Goal: Find contact information: Find contact information

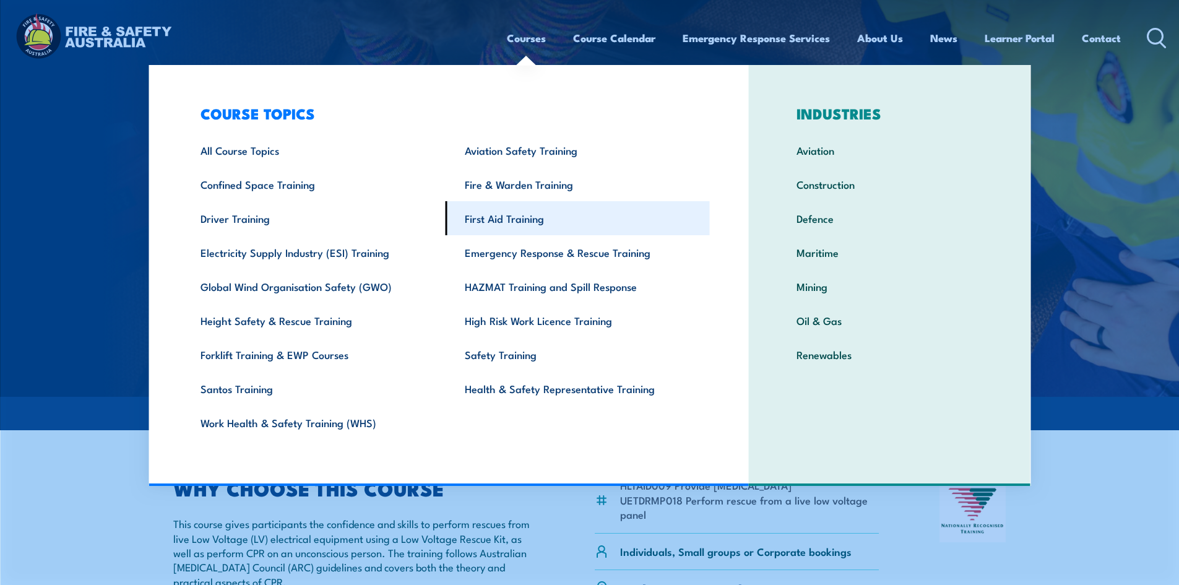
click at [506, 220] on link "First Aid Training" at bounding box center [578, 218] width 264 height 34
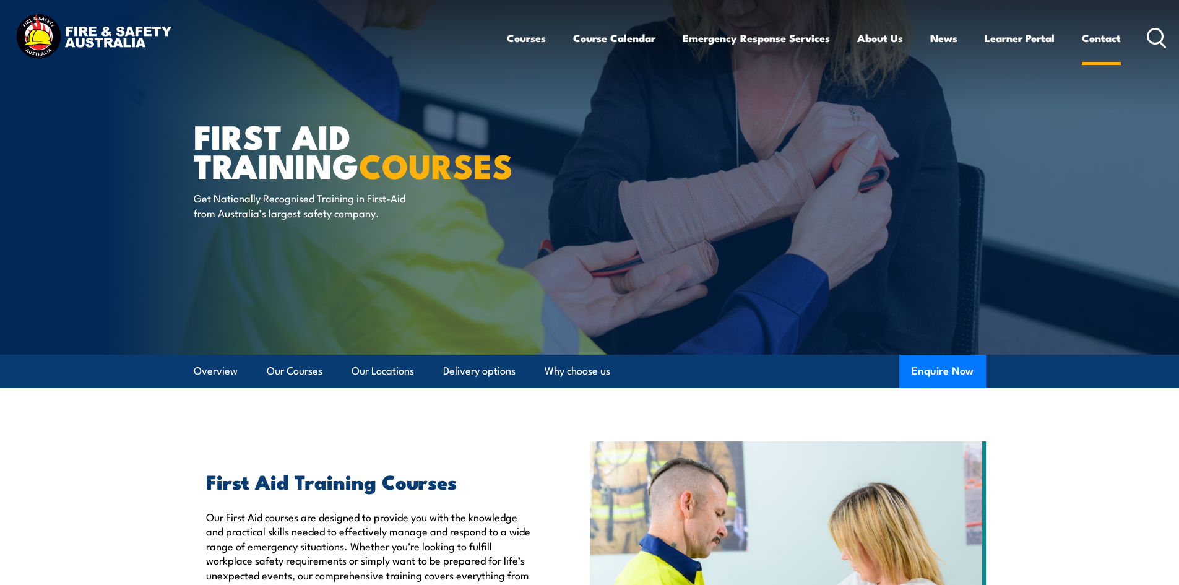
click at [1110, 27] on link "Contact" at bounding box center [1101, 38] width 39 height 33
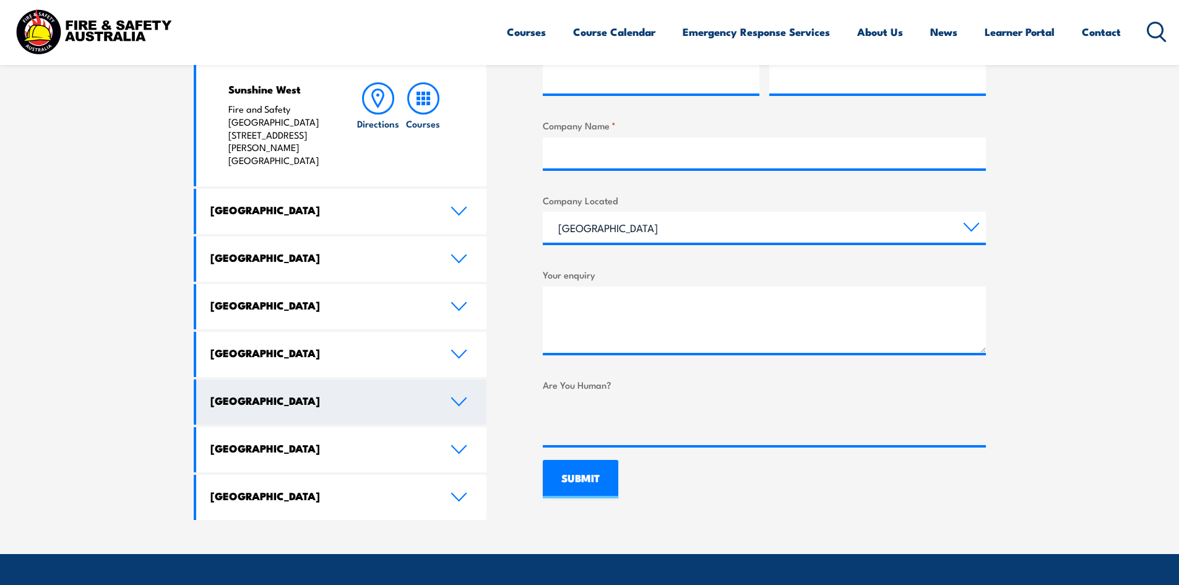
scroll to position [619, 0]
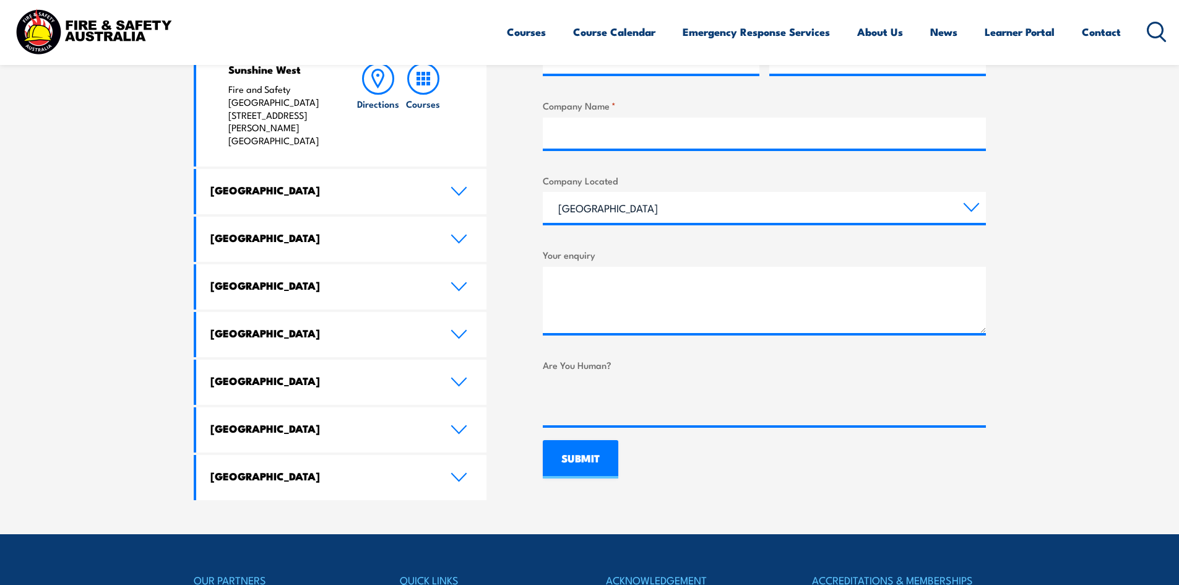
click at [327, 264] on link "[GEOGRAPHIC_DATA]" at bounding box center [341, 286] width 291 height 45
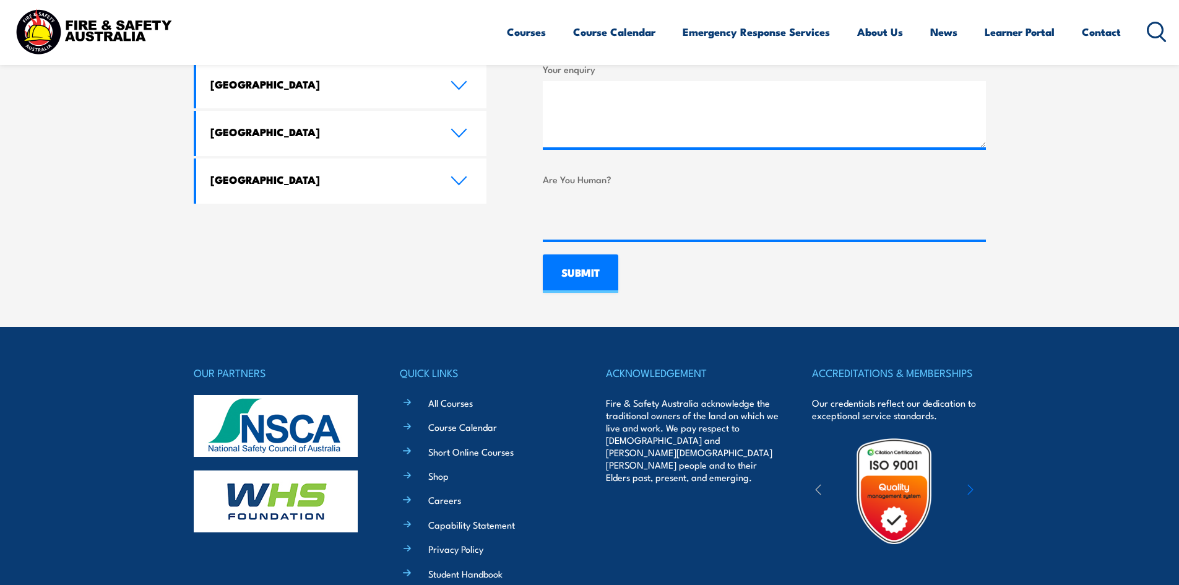
scroll to position [966, 0]
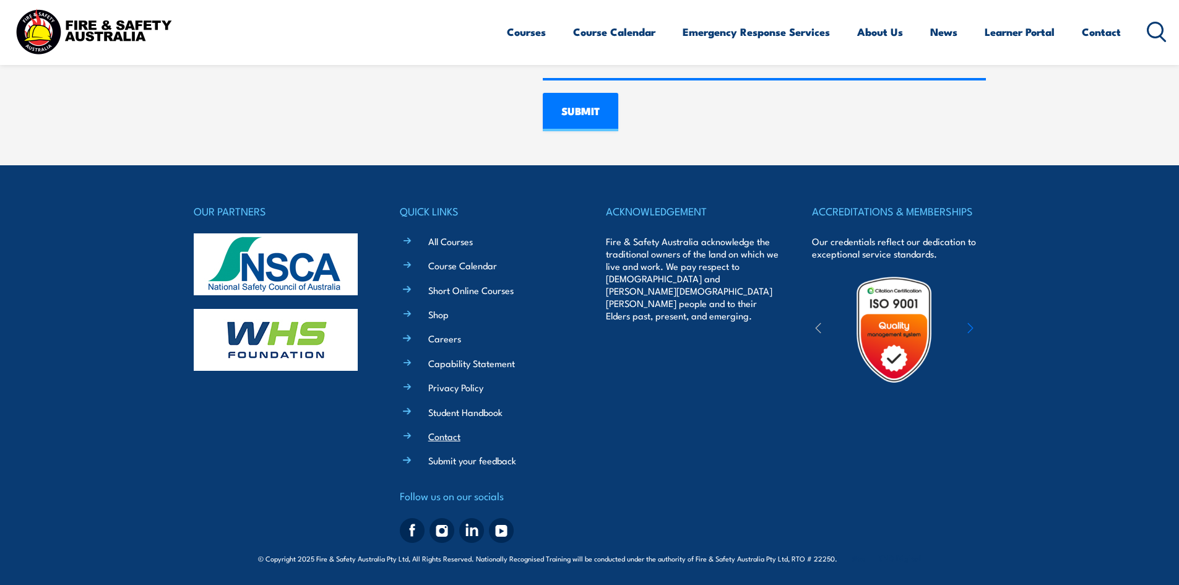
click at [438, 438] on link "Contact" at bounding box center [444, 436] width 32 height 13
